Goal: Answer question/provide support

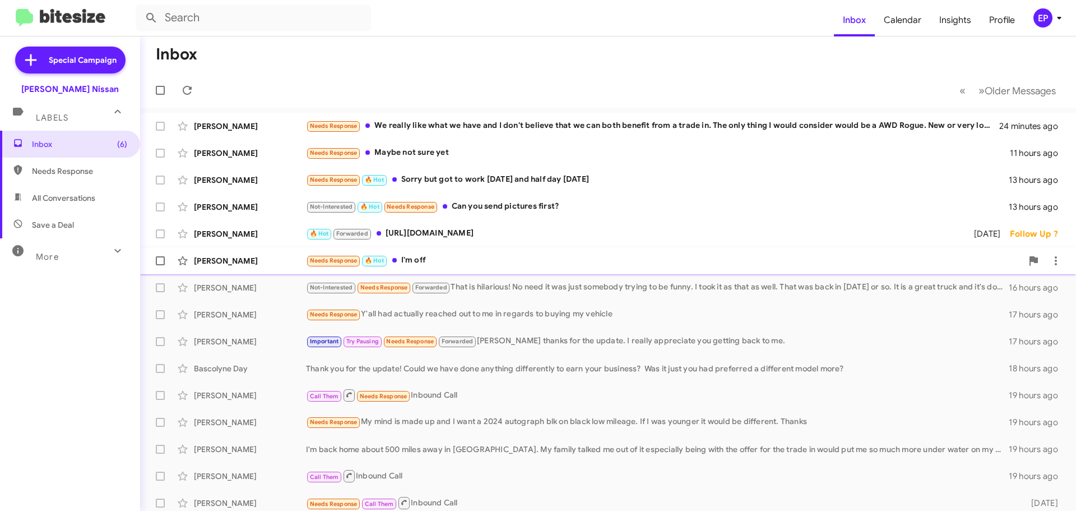
click at [472, 266] on div "Needs Response 🔥 Hot I'm off" at bounding box center [664, 260] width 717 height 13
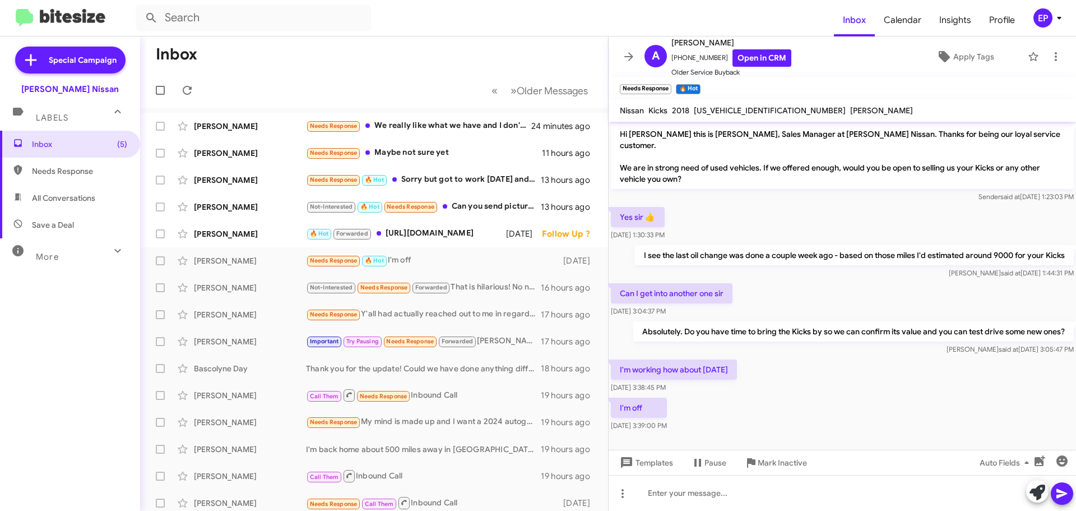
click at [780, 398] on div "I'm off [DATE] 3:39:00 PM" at bounding box center [843, 414] width 468 height 38
click at [722, 408] on div "I'm off [DATE] 3:39:00 PM" at bounding box center [843, 414] width 468 height 38
click at [844, 410] on div "I'm off [DATE] 3:39:00 PM" at bounding box center [843, 414] width 468 height 38
click at [815, 398] on div "I'm off [DATE] 3:39:00 PM" at bounding box center [843, 414] width 468 height 38
click at [1037, 491] on icon at bounding box center [1038, 492] width 16 height 16
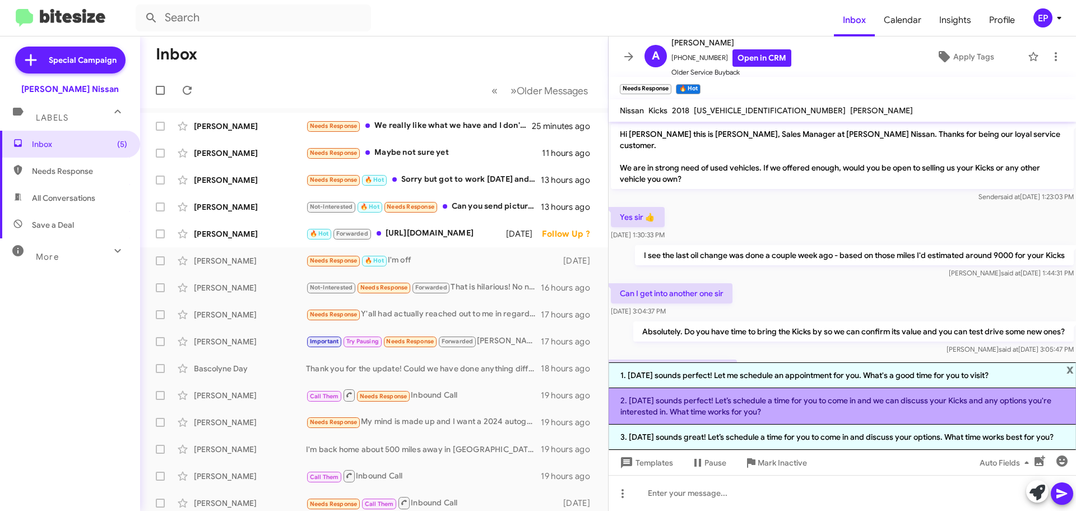
click at [804, 408] on li "2. [DATE] sounds perfect! Let’s schedule a time for you to come in and we can d…" at bounding box center [843, 406] width 468 height 36
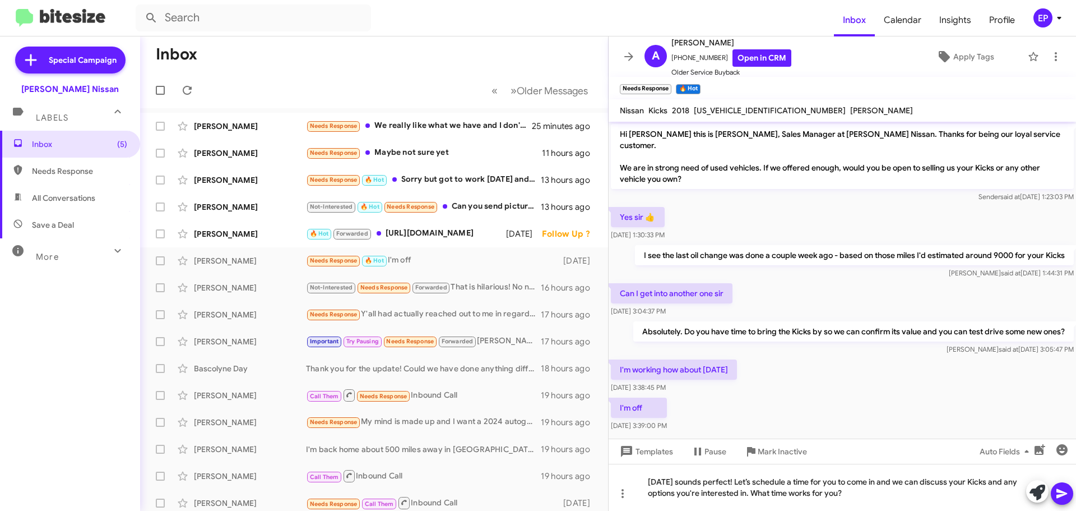
click at [1063, 491] on icon at bounding box center [1062, 494] width 11 height 10
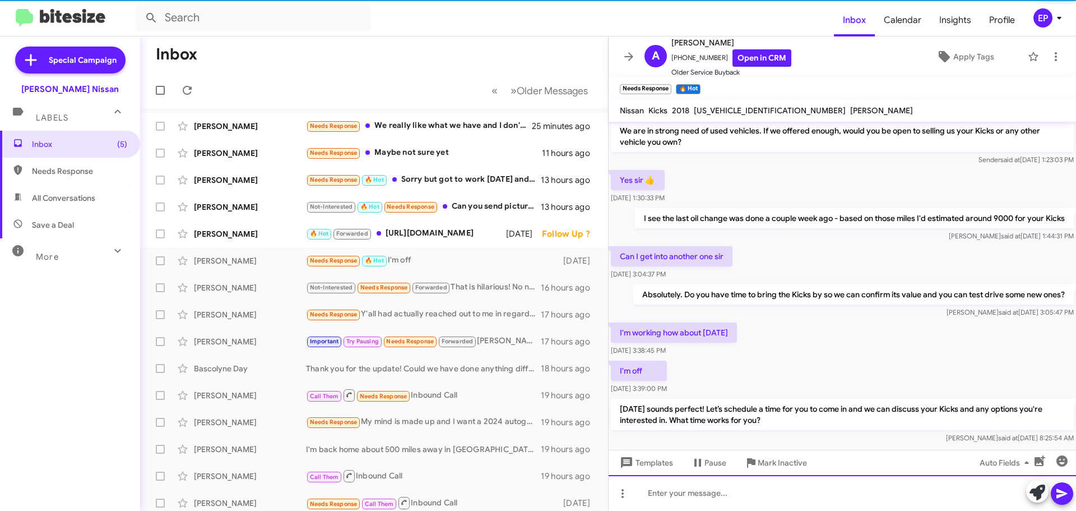
scroll to position [44, 0]
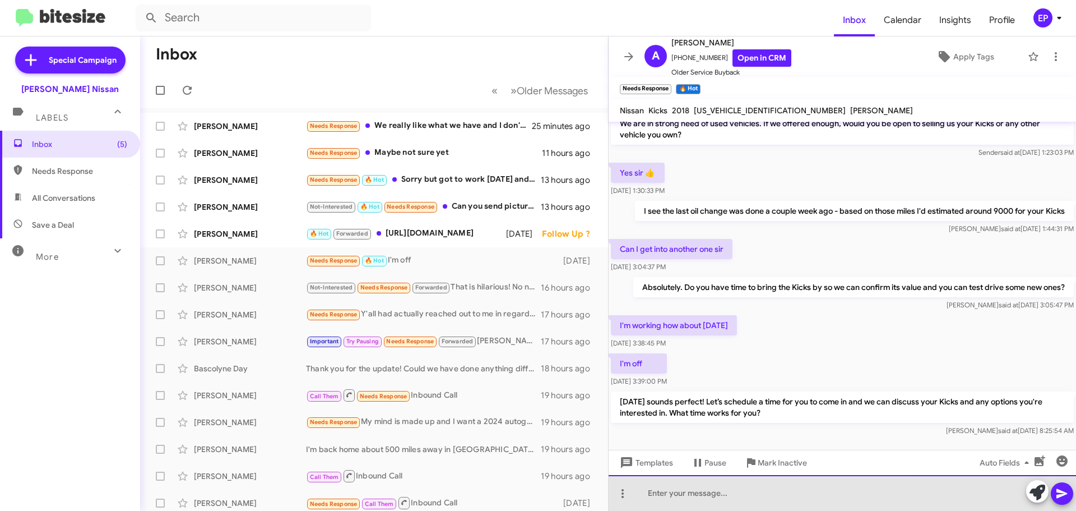
click at [780, 498] on div at bounding box center [843, 493] width 468 height 36
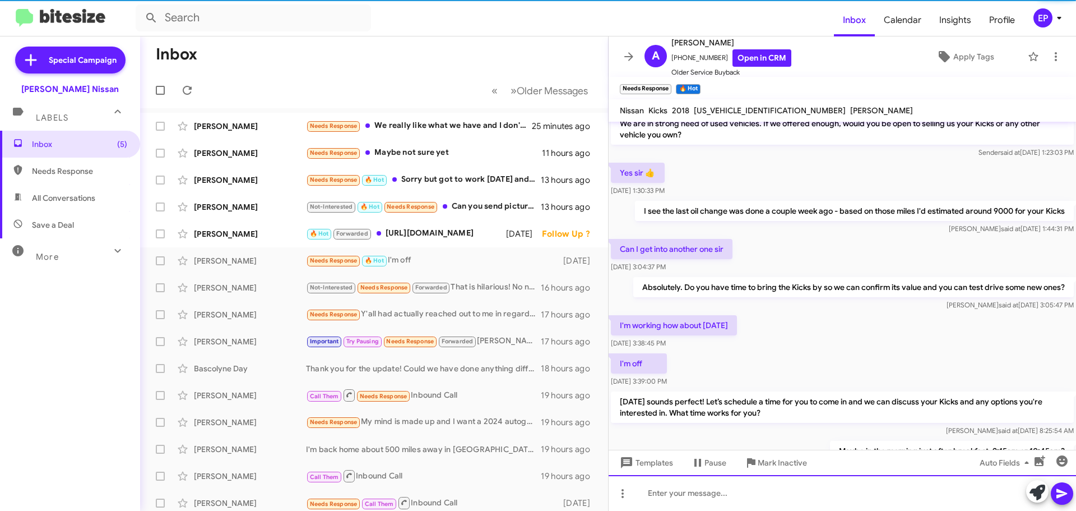
scroll to position [85, 0]
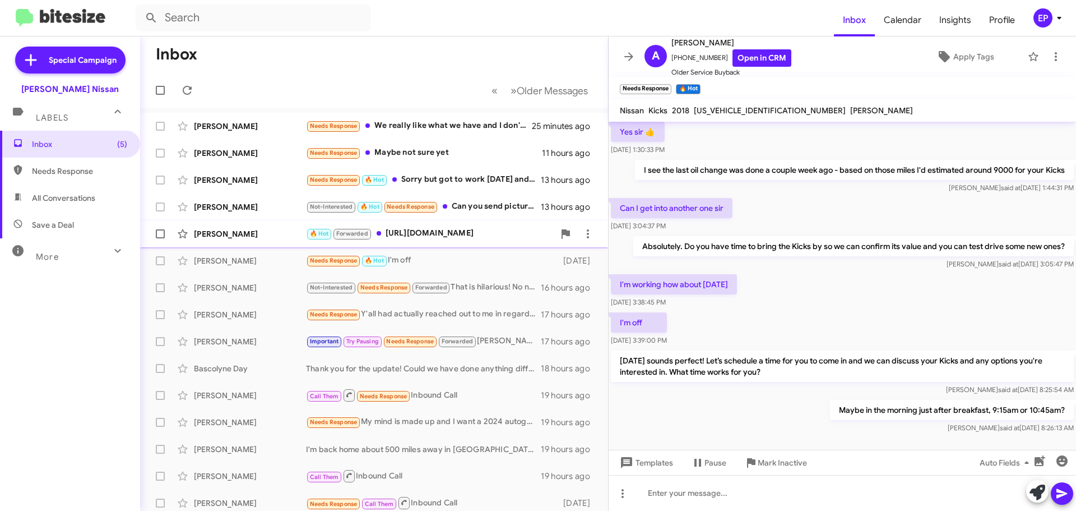
click at [421, 231] on div "🔥 Hot Forwarded [URL][DOMAIN_NAME]" at bounding box center [430, 233] width 248 height 13
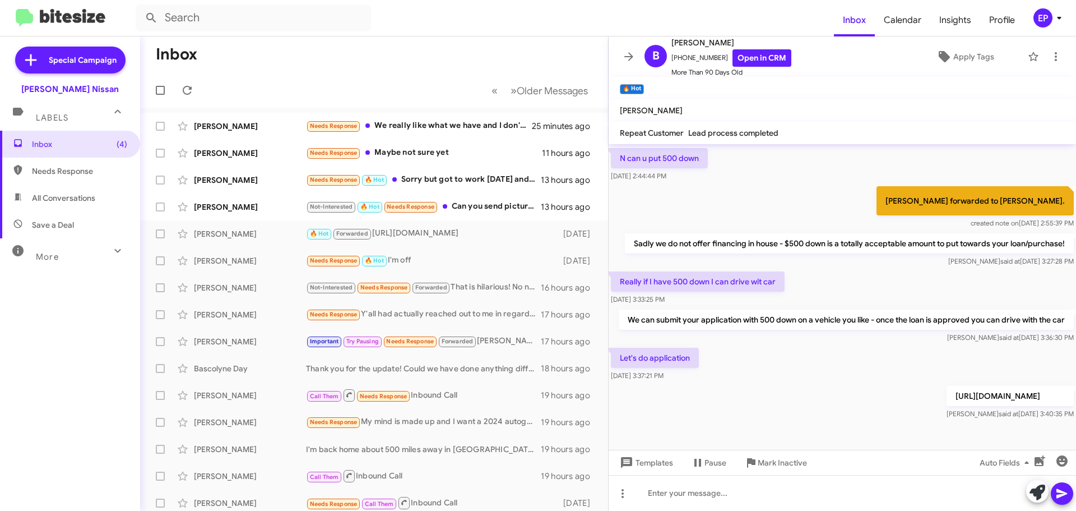
click at [778, 383] on div "Let's do application [DATE] 3:37:21 PM" at bounding box center [843, 364] width 468 height 38
click at [786, 375] on div "Let's do application [DATE] 3:37:21 PM" at bounding box center [843, 364] width 468 height 38
click at [749, 64] on link "Open in CRM" at bounding box center [762, 57] width 59 height 17
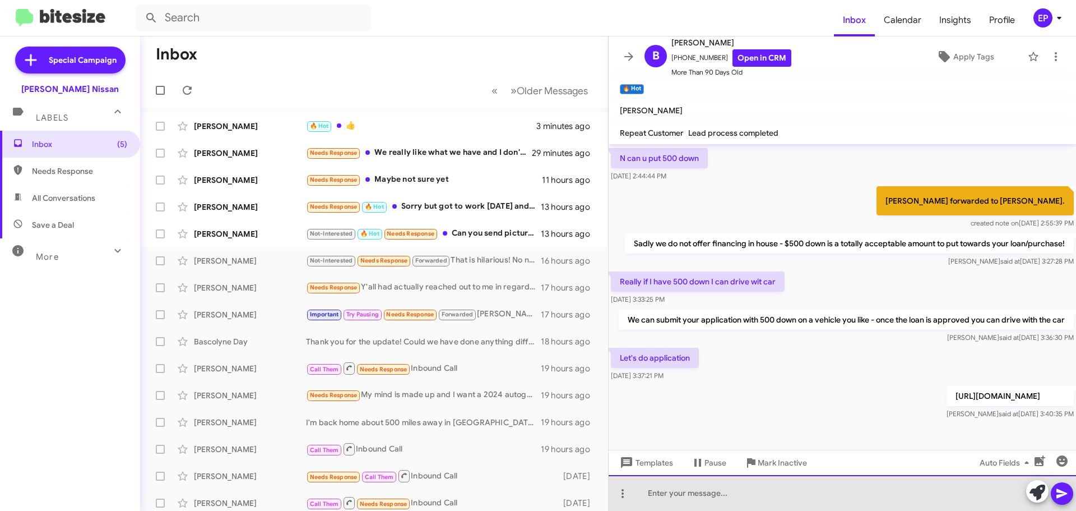
click at [692, 483] on div at bounding box center [843, 493] width 468 height 36
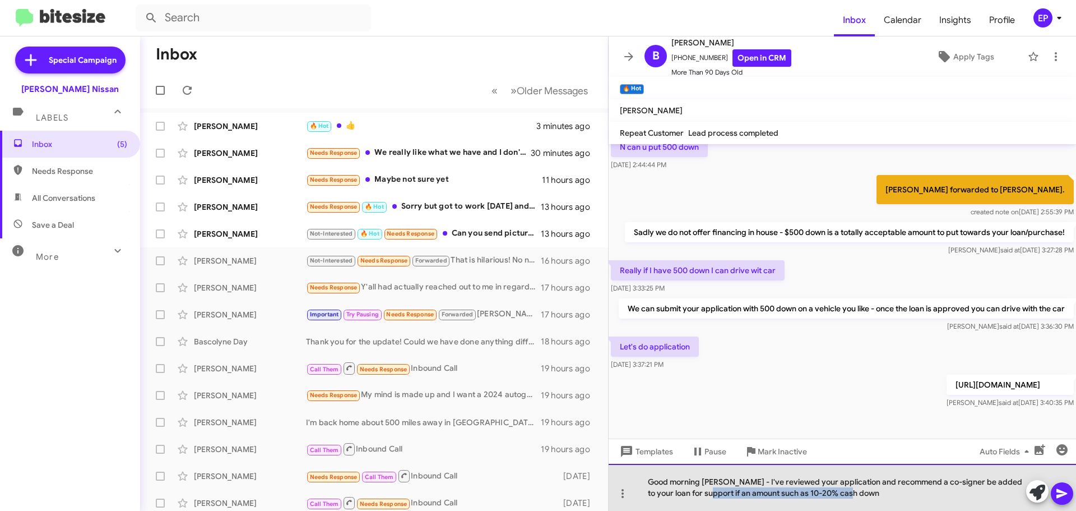
drag, startPoint x: 814, startPoint y: 495, endPoint x: 709, endPoint y: 499, distance: 105.5
click at [709, 499] on div "Good morning [PERSON_NAME] - I've reviewed your application and recommend a co-…" at bounding box center [843, 487] width 468 height 47
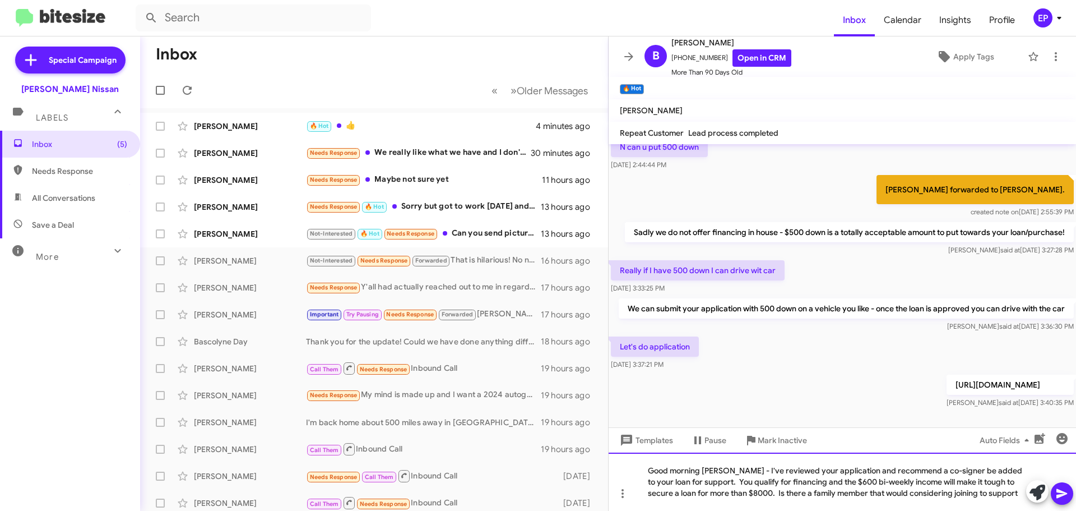
click at [839, 492] on div "Good morning [PERSON_NAME] - I've reviewed your application and recommend a co-…" at bounding box center [843, 481] width 468 height 58
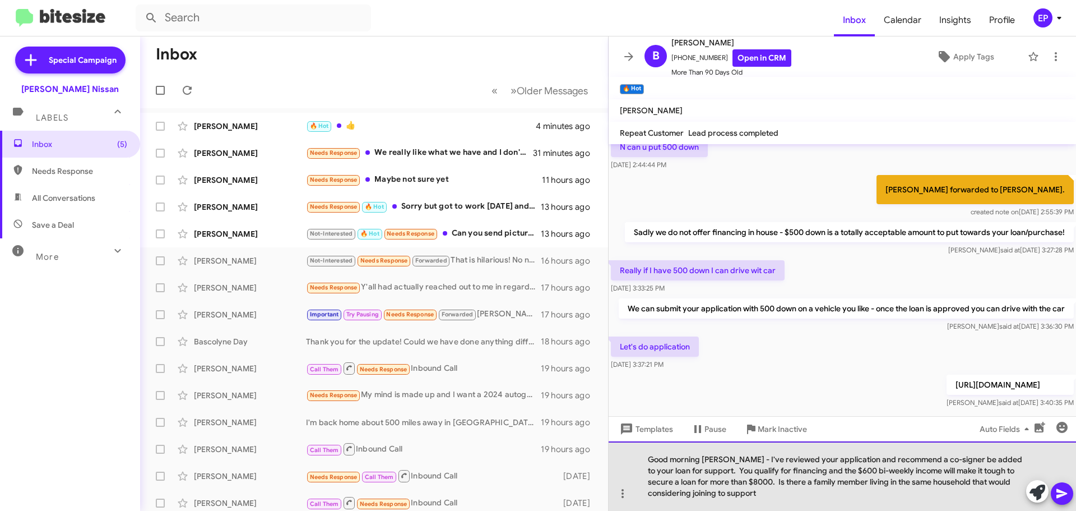
click at [791, 492] on div "Good morning [PERSON_NAME] - I've reviewed your application and recommend a co-…" at bounding box center [843, 476] width 468 height 70
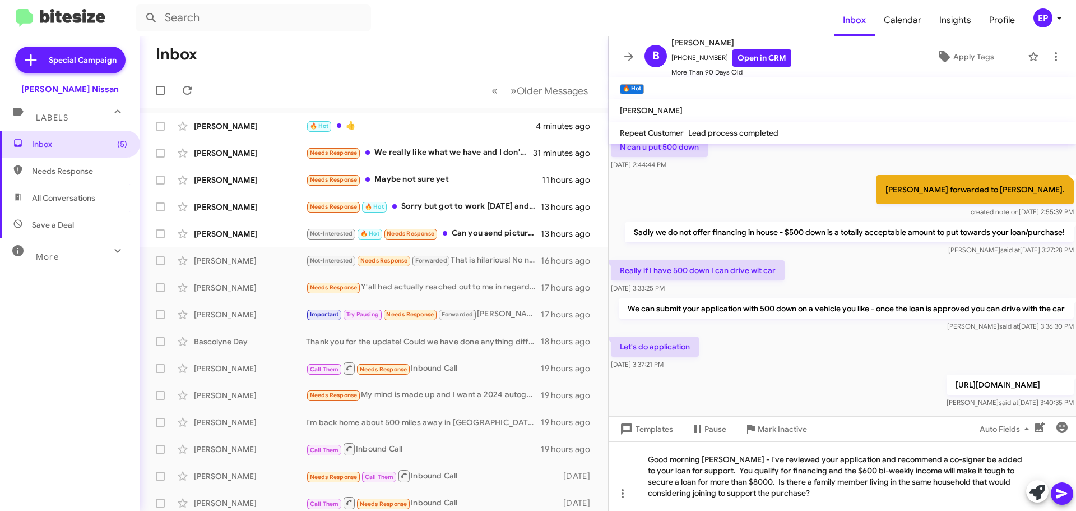
click at [1057, 494] on icon at bounding box center [1062, 493] width 13 height 13
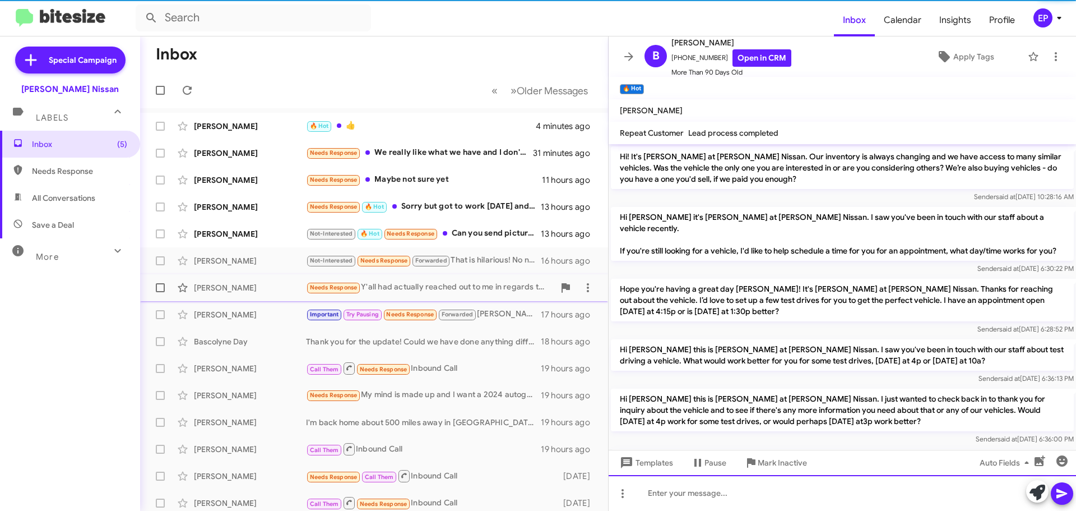
scroll to position [56, 0]
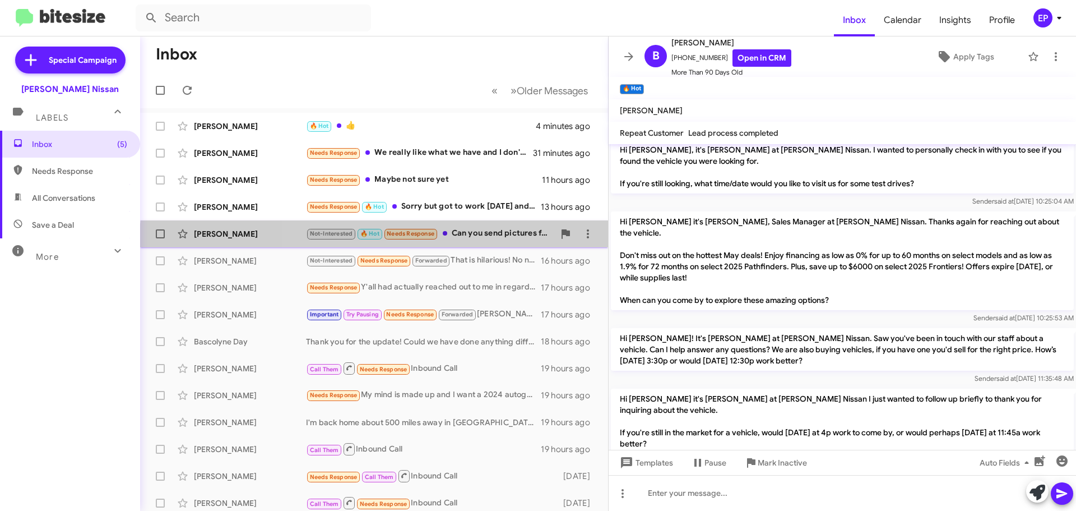
click at [466, 242] on div "[PERSON_NAME] Not-Interested 🔥 Hot Needs Response Can you send pictures first? …" at bounding box center [374, 234] width 450 height 22
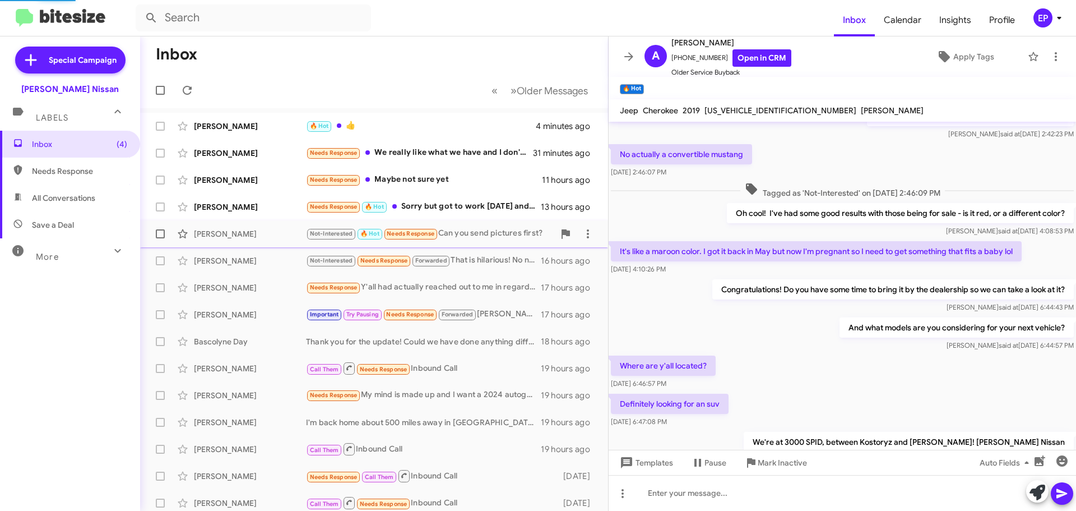
scroll to position [496, 0]
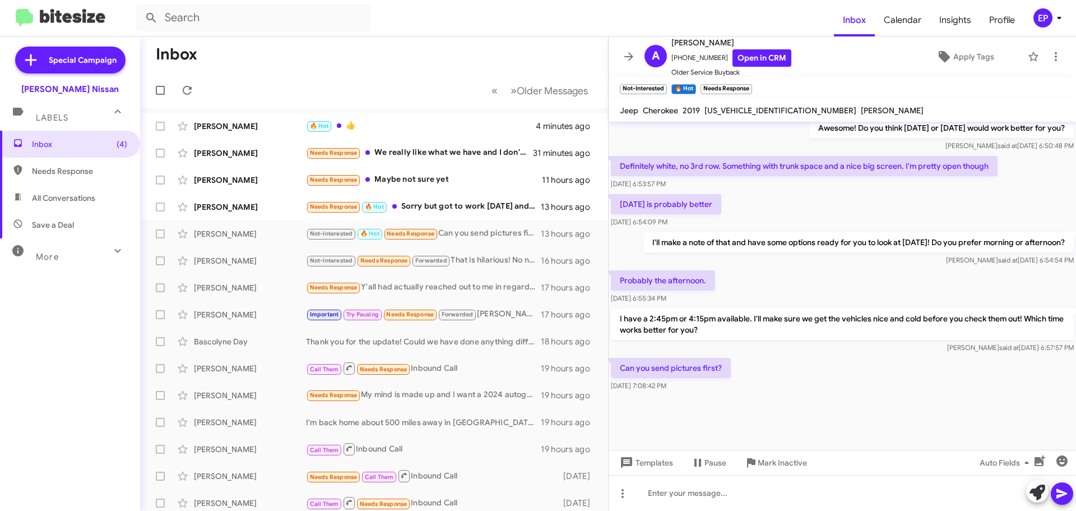
click at [848, 371] on div "Can you send pictures first? [DATE] 7:08:42 PM" at bounding box center [843, 374] width 468 height 38
click at [848, 368] on div "Can you send pictures first? [DATE] 7:08:42 PM" at bounding box center [843, 374] width 468 height 38
click at [849, 374] on div "Can you send pictures first? [DATE] 7:08:42 PM" at bounding box center [843, 374] width 468 height 38
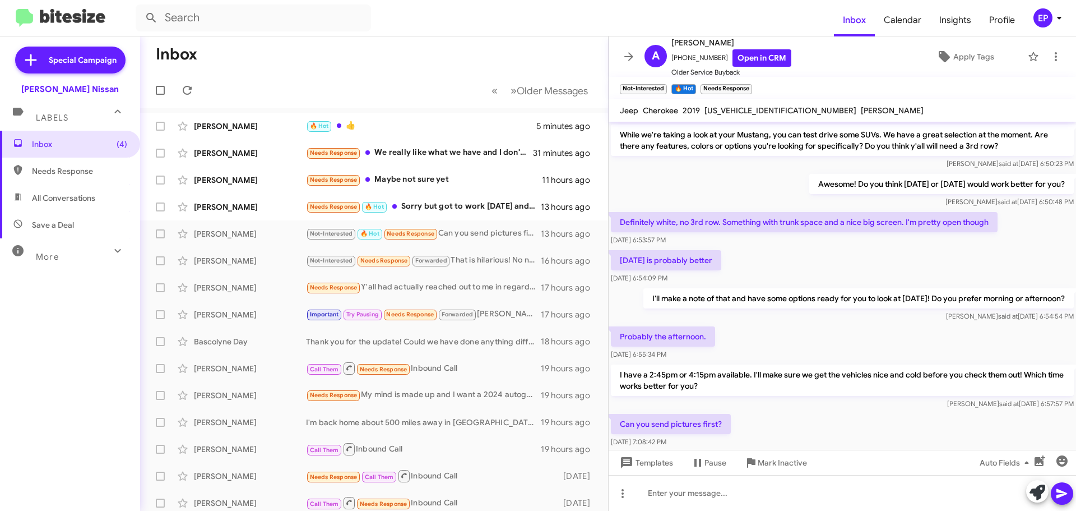
scroll to position [327, 0]
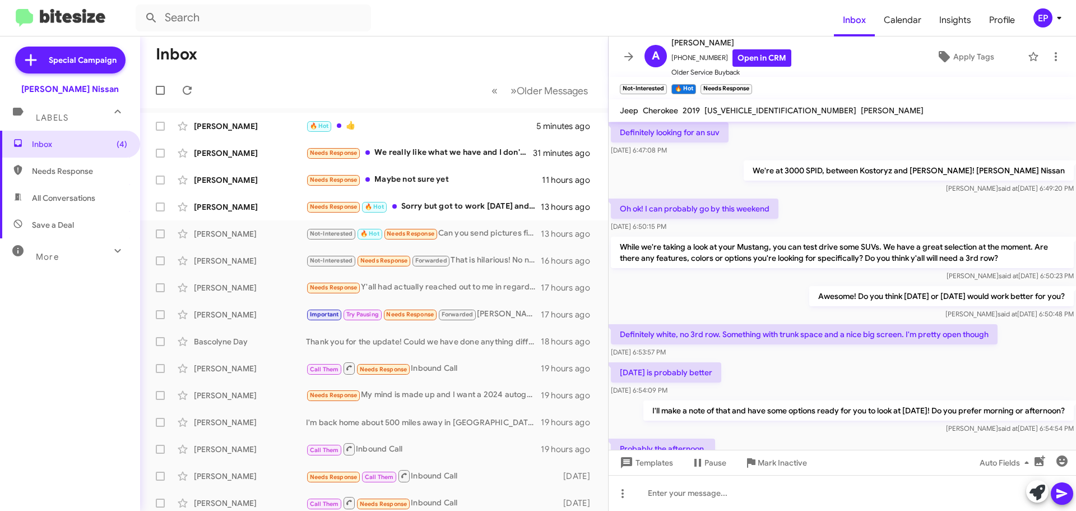
click at [808, 229] on div "Oh ok! I can probably go by this weekend [DATE] 6:50:15 PM" at bounding box center [843, 215] width 468 height 38
click at [766, 56] on link "Open in CRM" at bounding box center [762, 57] width 59 height 17
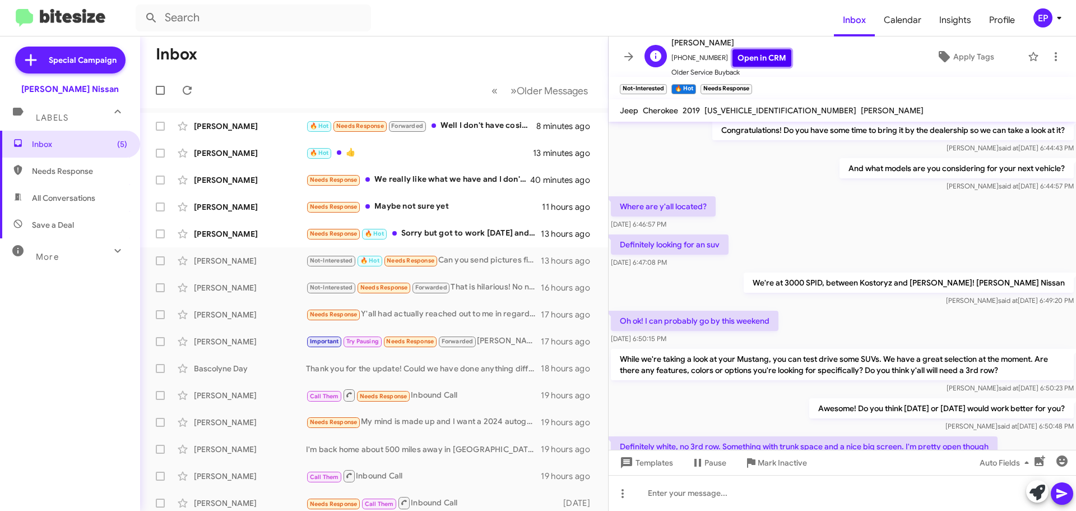
click at [763, 55] on link "Open in CRM" at bounding box center [762, 57] width 59 height 17
